Goal: Book appointment/travel/reservation

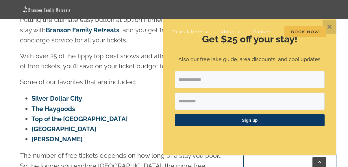
scroll to position [348, 0]
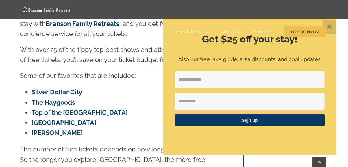
click at [331, 27] on div "Vacation homes 2 to 3 Bedrooms Mini Camp | 2 Bedrooms Mini Pearl | 2 Bedrooms M…" at bounding box center [174, 20] width 331 height 41
click at [330, 27] on div "Vacation homes 2 to 3 Bedrooms Mini Camp | 2 Bedrooms Mini Pearl | 2 Bedrooms M…" at bounding box center [174, 20] width 331 height 41
click at [330, 26] on div "Vacation homes 2 to 3 Bedrooms Mini Camp | 2 Bedrooms Mini Pearl | 2 Bedrooms M…" at bounding box center [174, 20] width 331 height 41
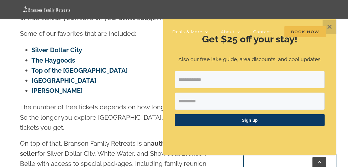
scroll to position [398, 0]
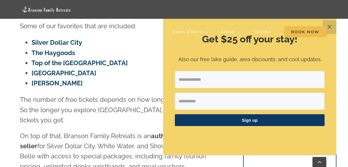
click at [329, 27] on div "Vacation homes 2 to 3 Bedrooms Mini Camp | 2 Bedrooms Mini Pearl | 2 Bedrooms M…" at bounding box center [174, 20] width 331 height 41
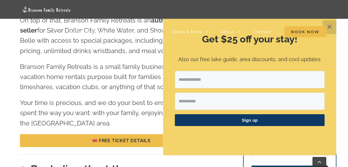
scroll to position [530, 0]
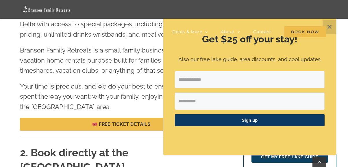
click at [276, 58] on p "Also our free lake guide, area discounts, and cool updates." at bounding box center [250, 60] width 150 height 8
click at [306, 33] on span "Book Now" at bounding box center [306, 31] width 42 height 11
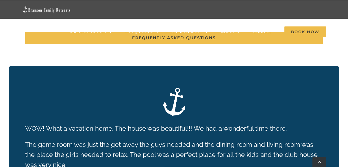
scroll to position [1153, 0]
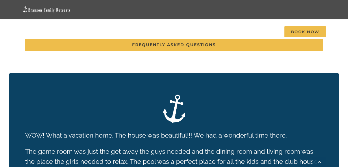
click at [320, 162] on link "Go to Top" at bounding box center [320, 162] width 14 height 10
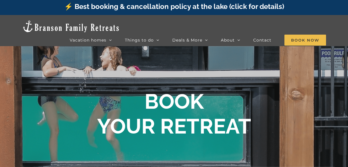
scroll to position [0, 0]
